Goal: Task Accomplishment & Management: Complete application form

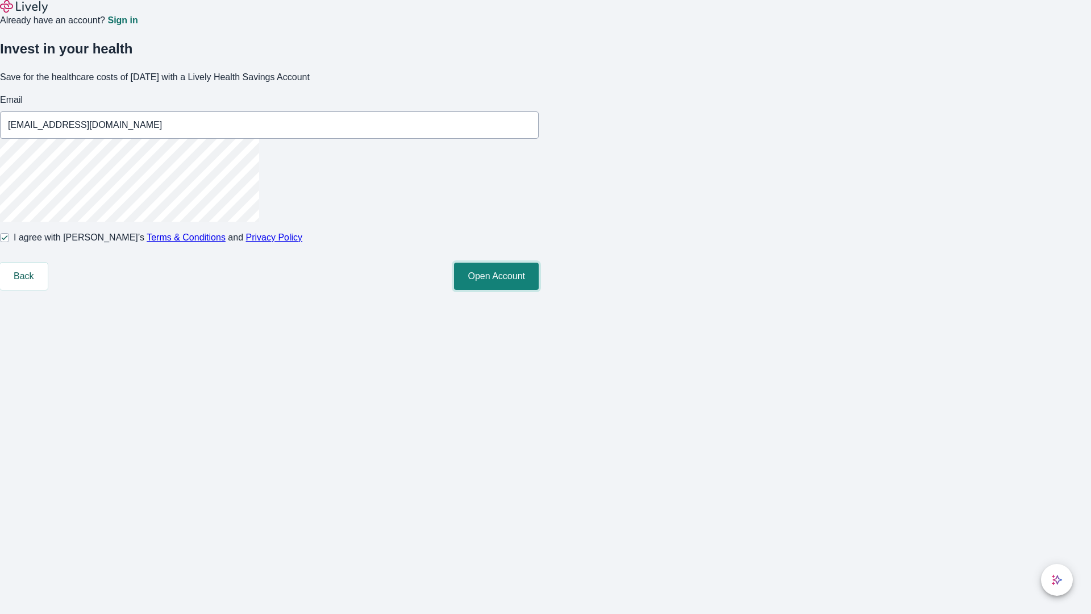
click at [539, 290] on button "Open Account" at bounding box center [496, 276] width 85 height 27
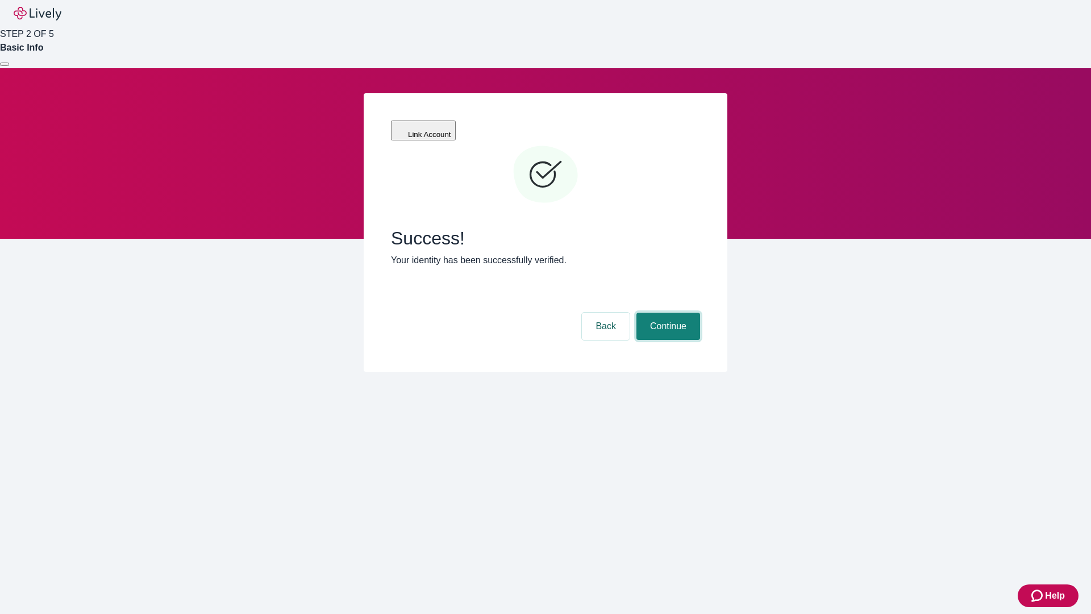
click at [667, 313] on button "Continue" at bounding box center [669, 326] width 64 height 27
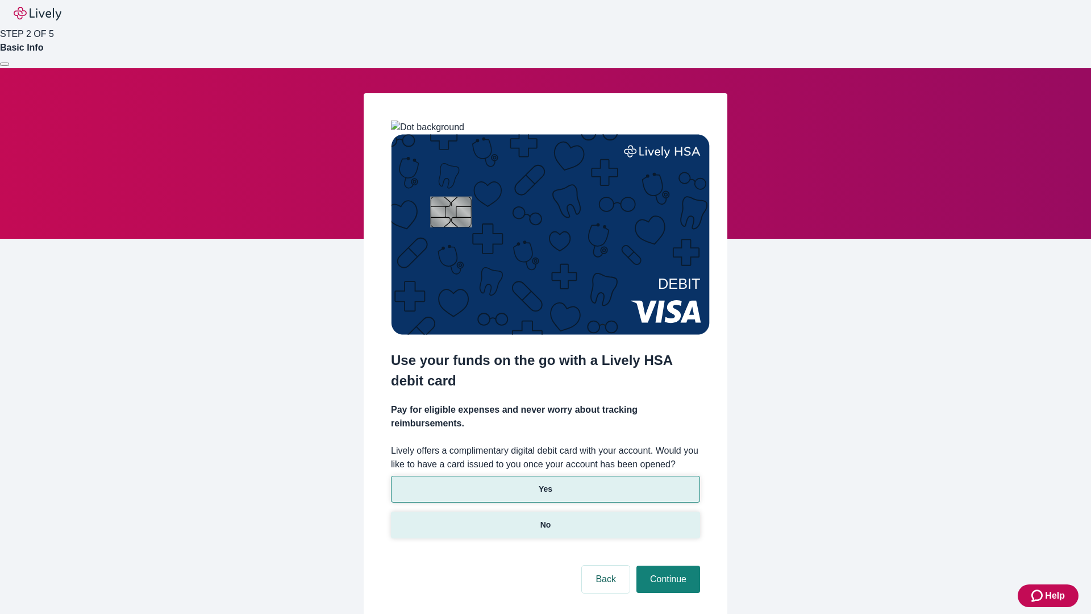
click at [545, 519] on p "No" at bounding box center [546, 525] width 11 height 12
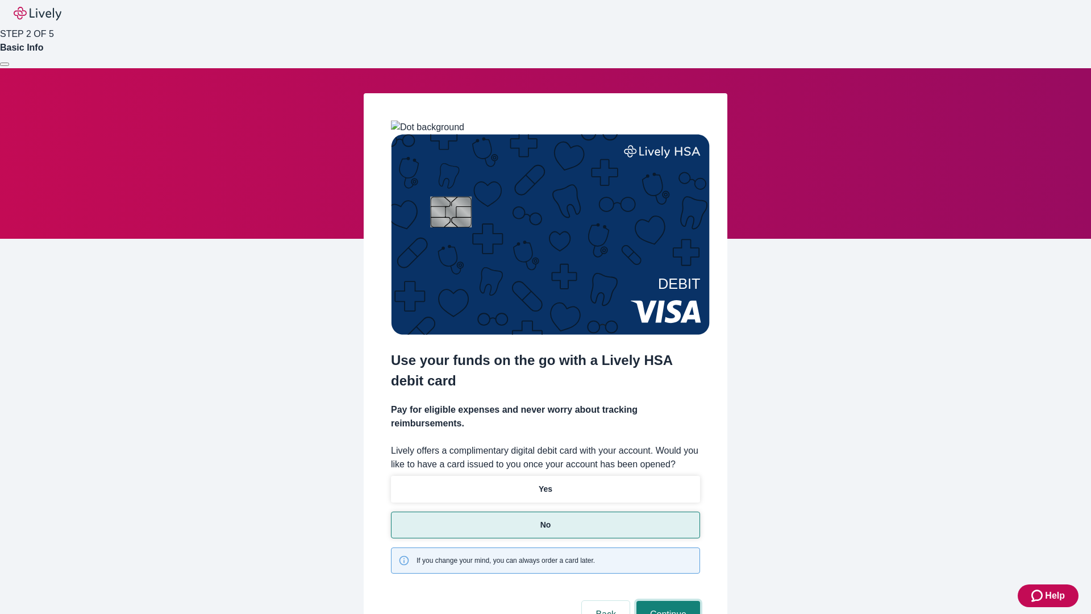
click at [667, 601] on button "Continue" at bounding box center [669, 614] width 64 height 27
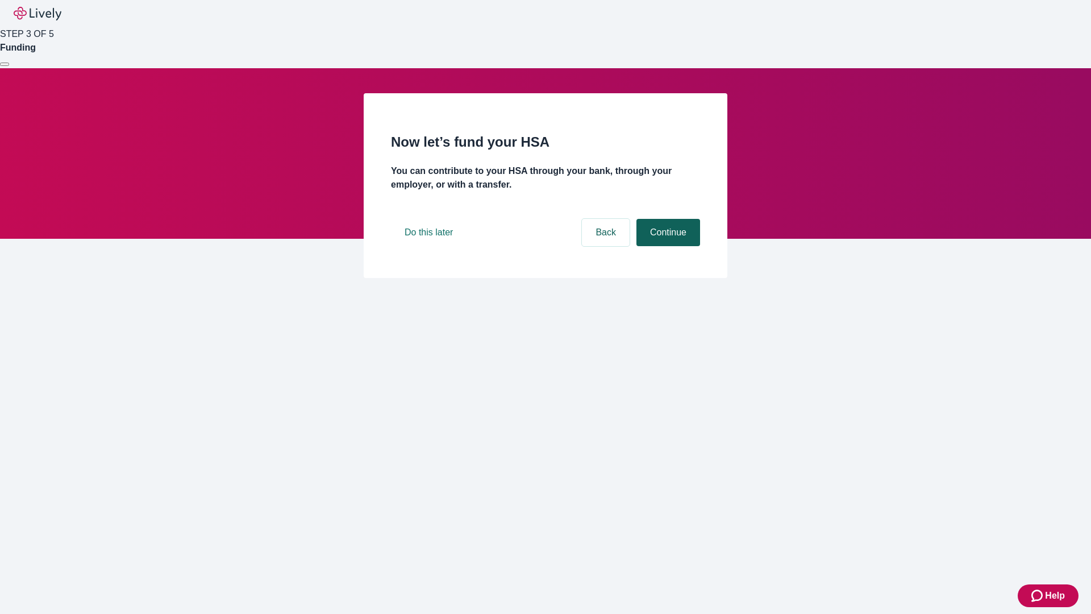
click at [667, 246] on button "Continue" at bounding box center [669, 232] width 64 height 27
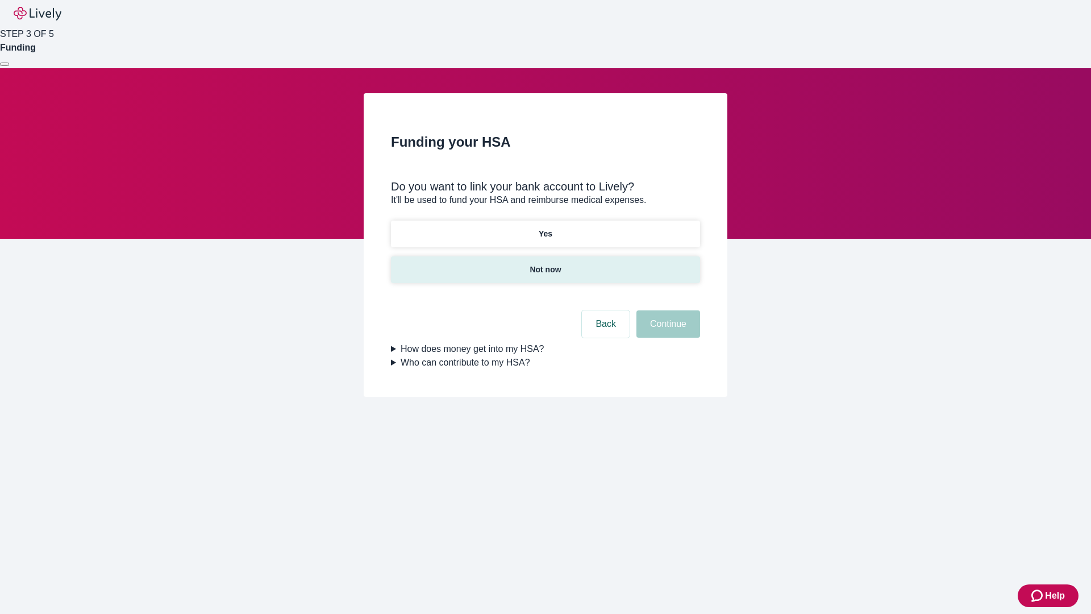
click at [545, 264] on p "Not now" at bounding box center [545, 270] width 31 height 12
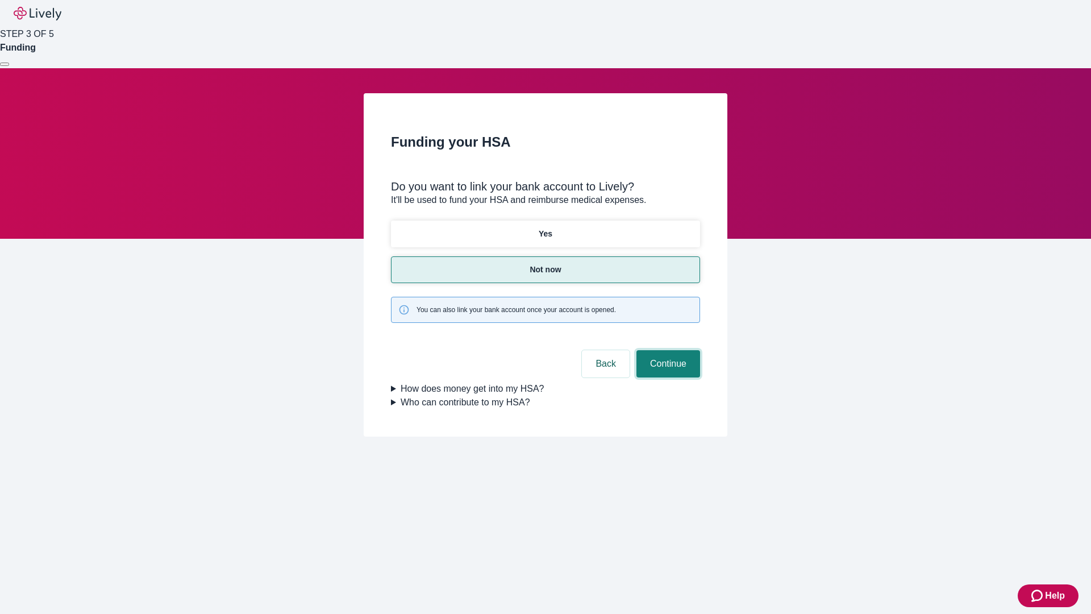
click at [667, 350] on button "Continue" at bounding box center [669, 363] width 64 height 27
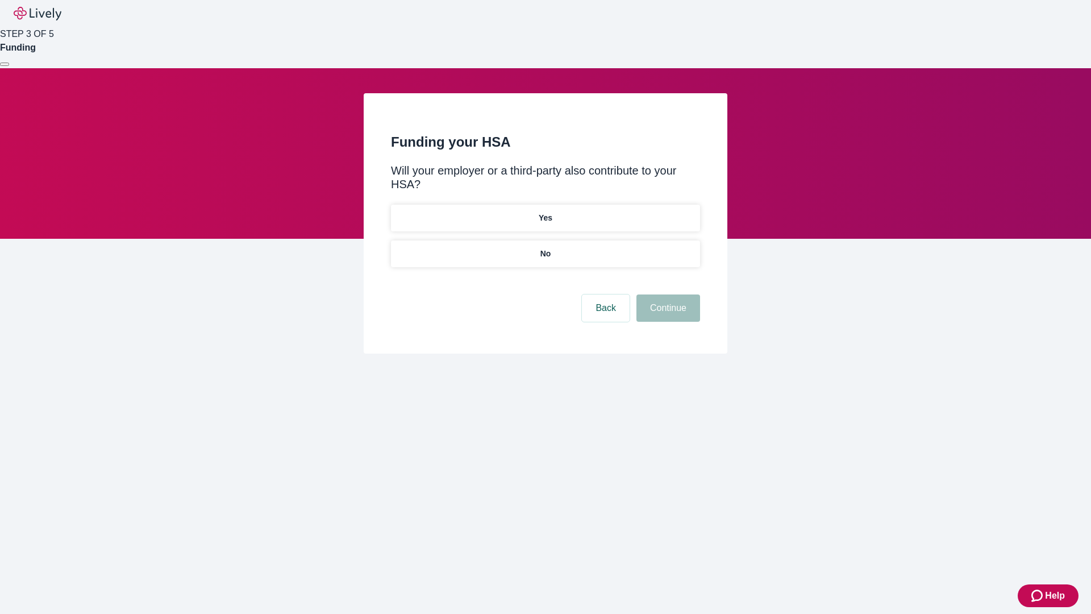
click at [545, 248] on p "No" at bounding box center [546, 254] width 11 height 12
click at [667, 294] on button "Continue" at bounding box center [669, 307] width 64 height 27
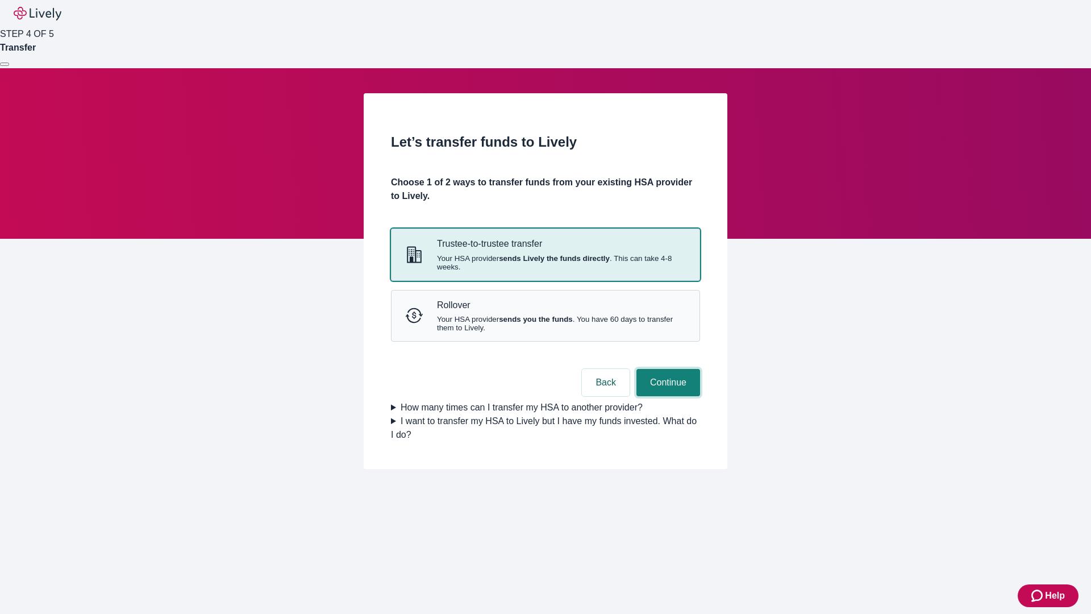
click at [667, 396] on button "Continue" at bounding box center [669, 382] width 64 height 27
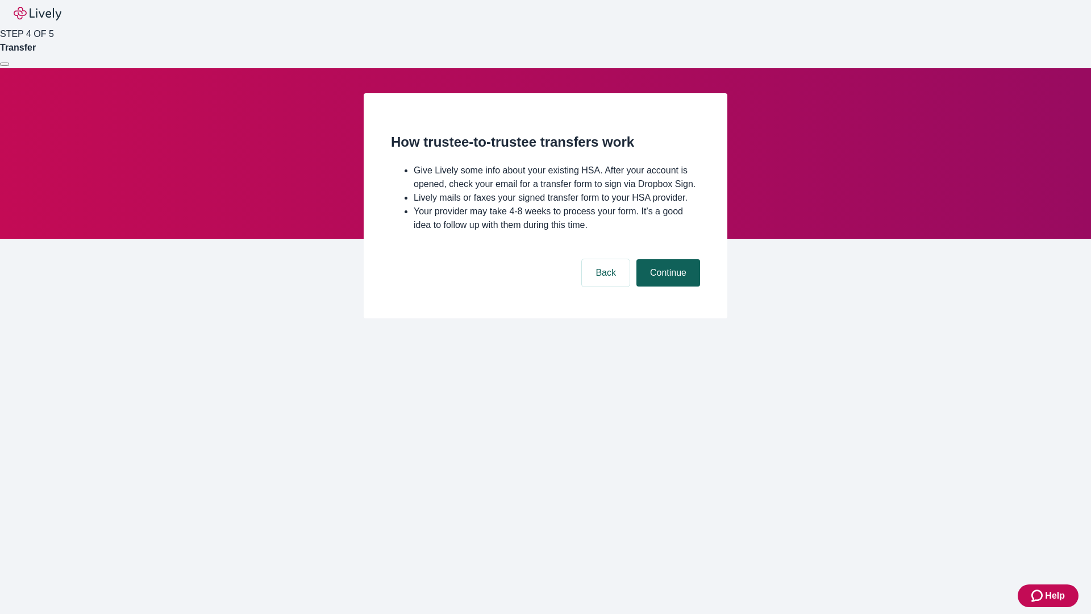
click at [667, 287] on button "Continue" at bounding box center [669, 272] width 64 height 27
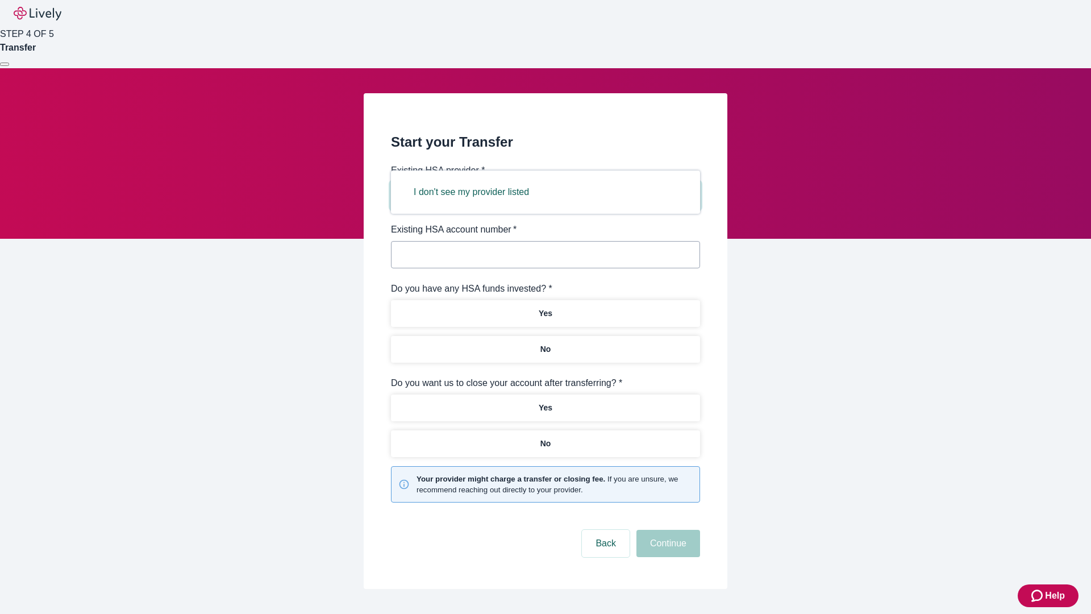
click at [475, 192] on button "I don't see my provider listed" at bounding box center [471, 191] width 143 height 27
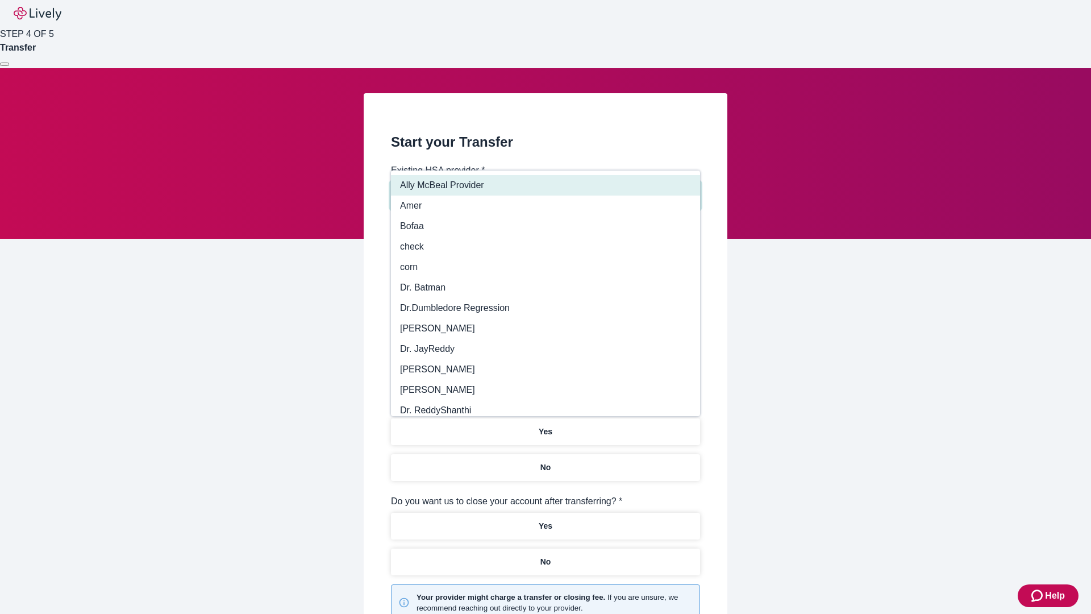
type input "Other"
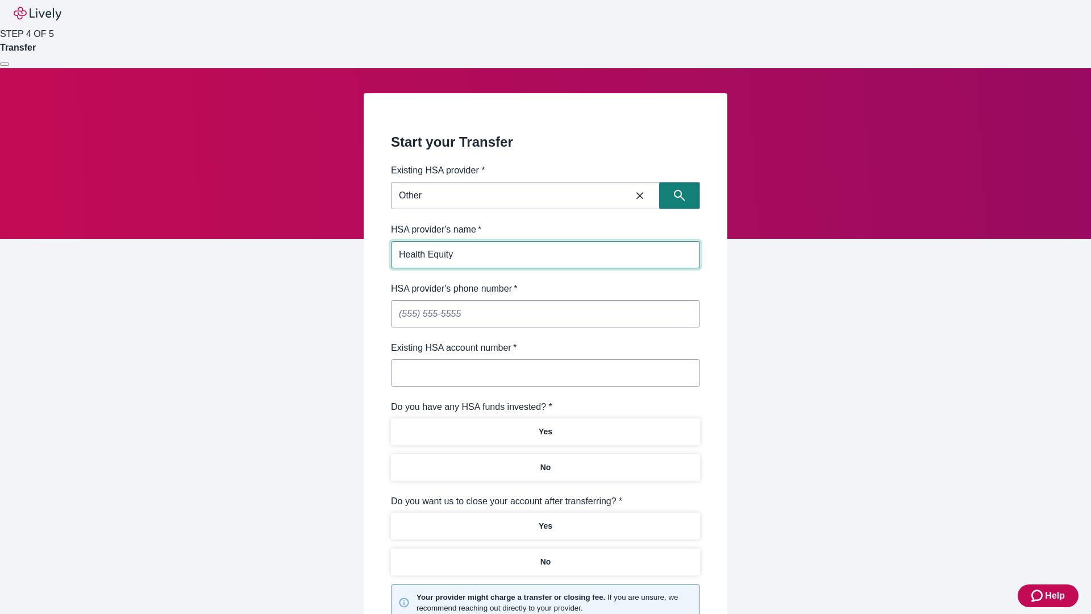
type input "Health Equity"
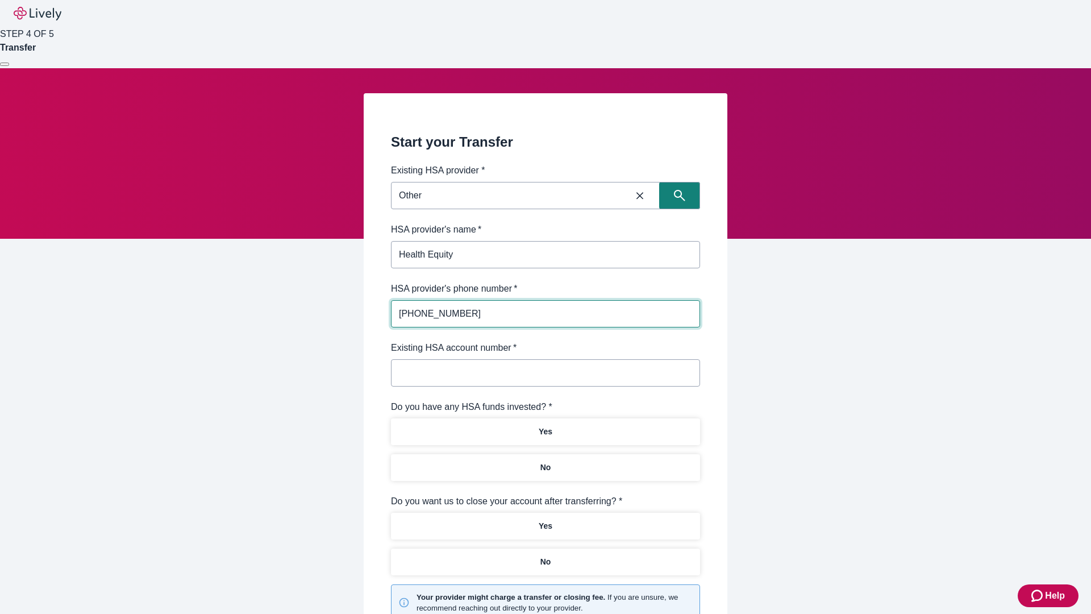
type input "(434) 343-4344"
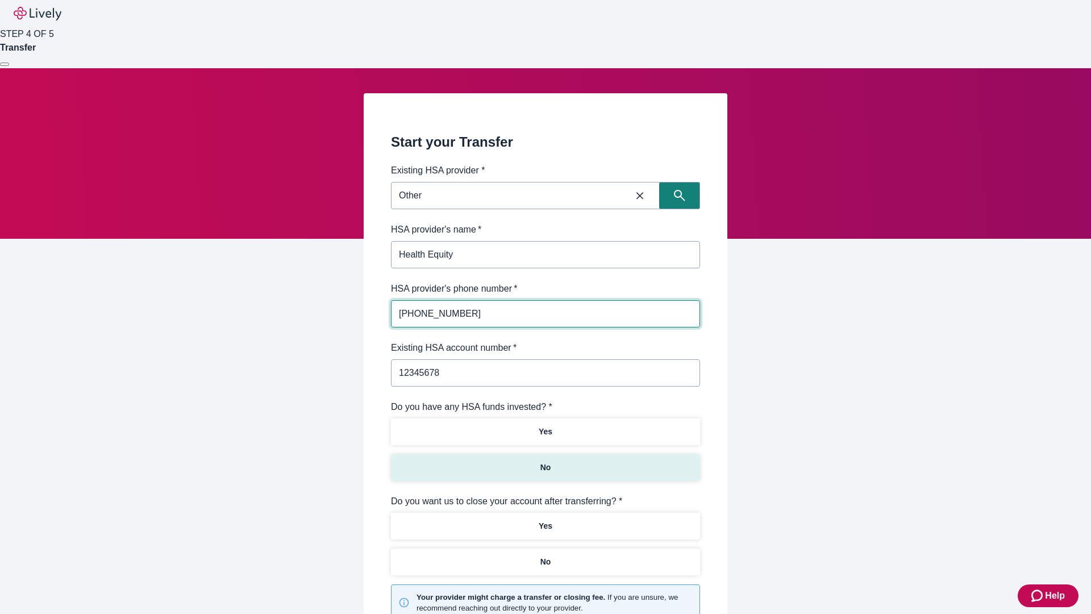
type input "12345678"
click at [545, 462] on p "No" at bounding box center [546, 468] width 11 height 12
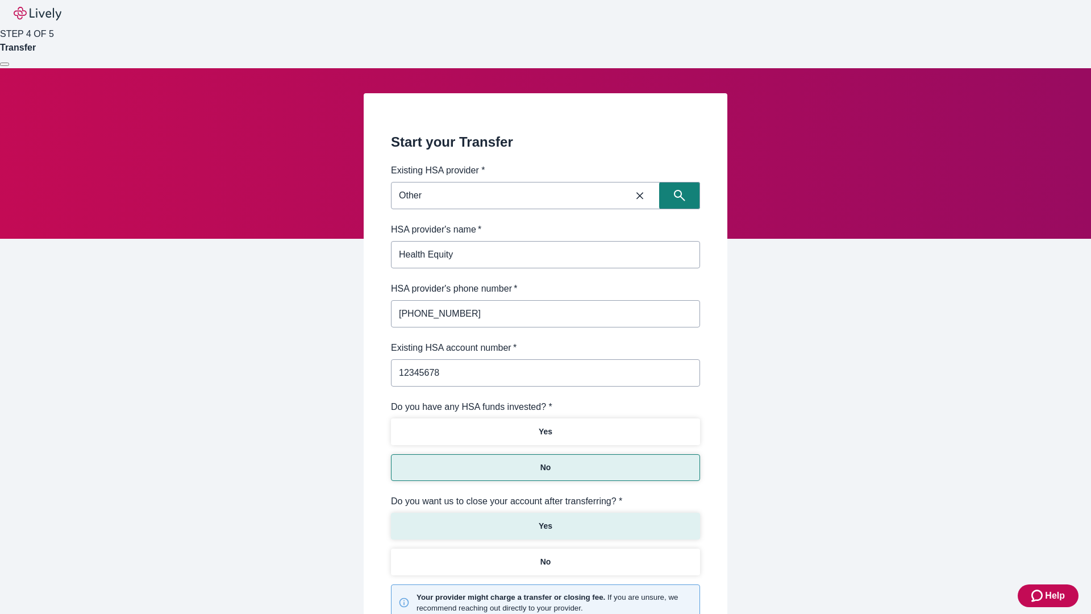
click at [545, 520] on p "Yes" at bounding box center [546, 526] width 14 height 12
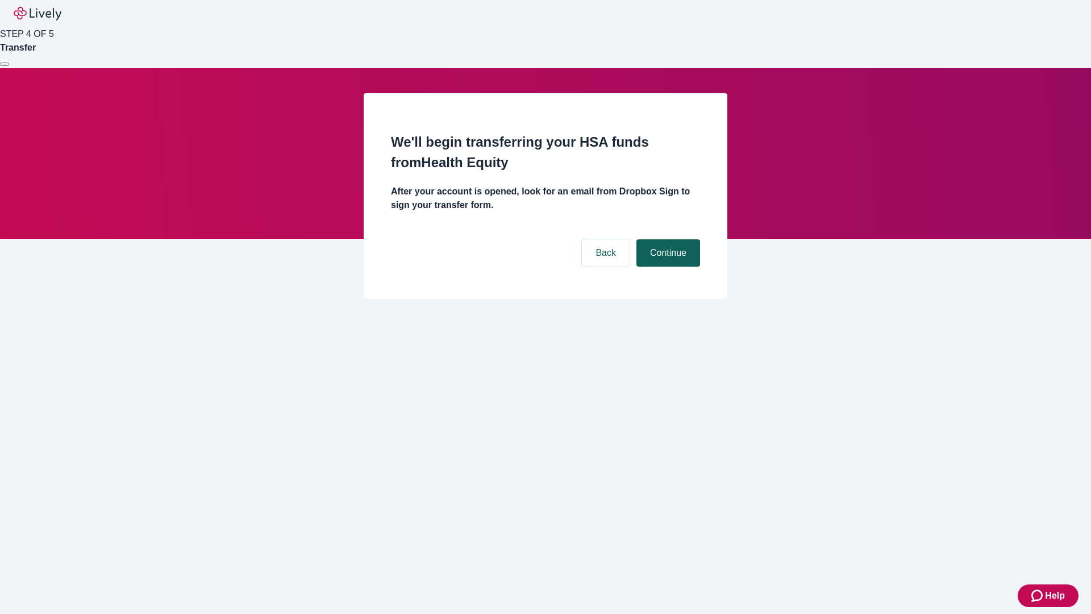
click at [667, 239] on button "Continue" at bounding box center [669, 252] width 64 height 27
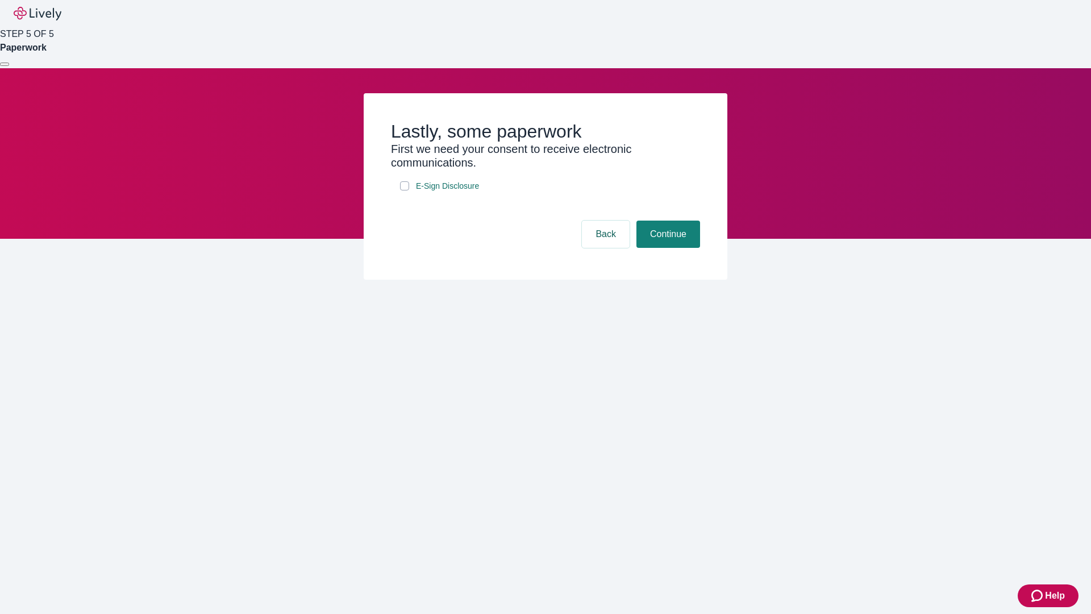
click at [405, 190] on input "E-Sign Disclosure" at bounding box center [404, 185] width 9 height 9
checkbox input "true"
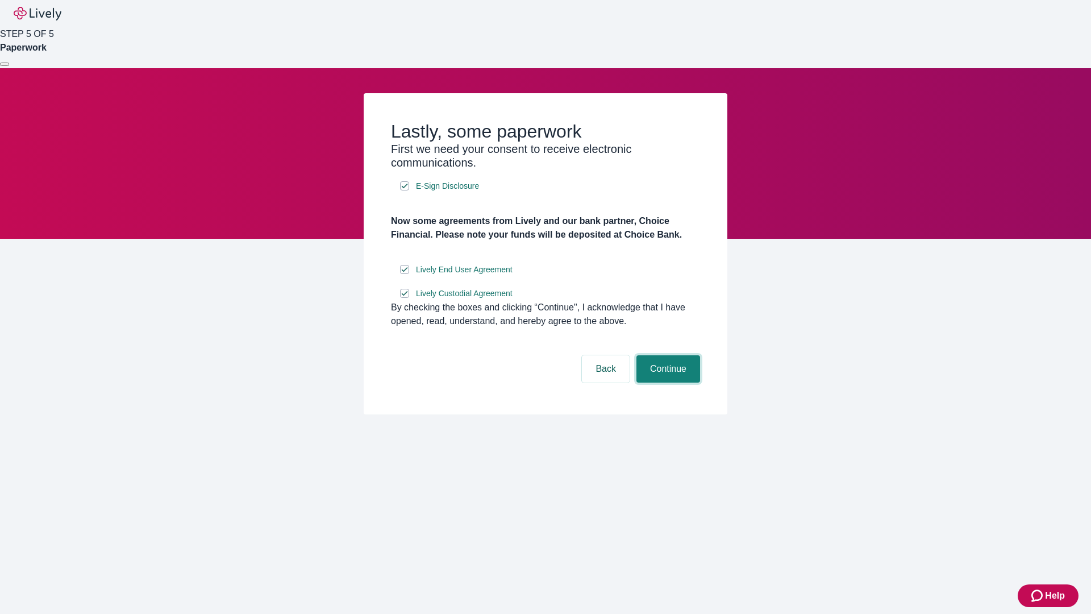
click at [667, 383] on button "Continue" at bounding box center [669, 368] width 64 height 27
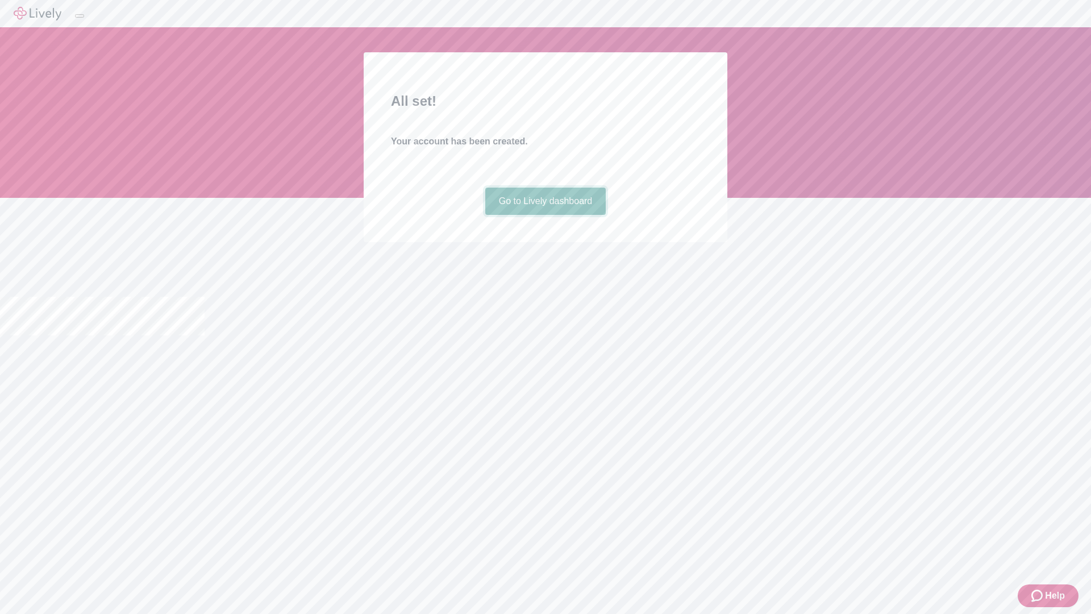
click at [545, 215] on link "Go to Lively dashboard" at bounding box center [545, 201] width 121 height 27
